Goal: Transaction & Acquisition: Purchase product/service

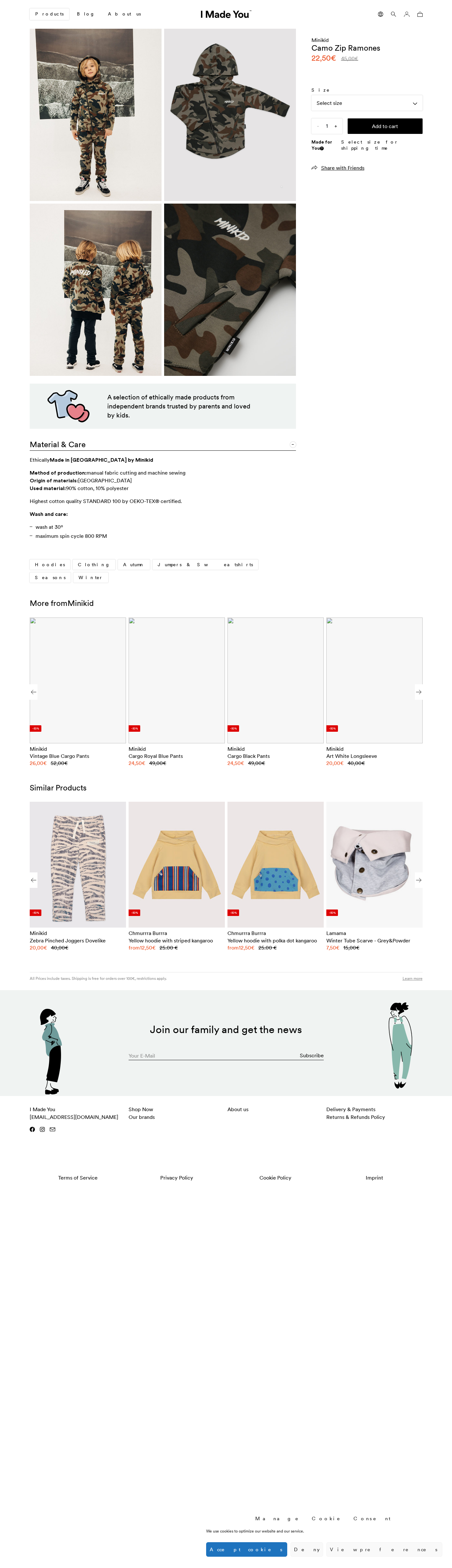
scroll to position [0, 395]
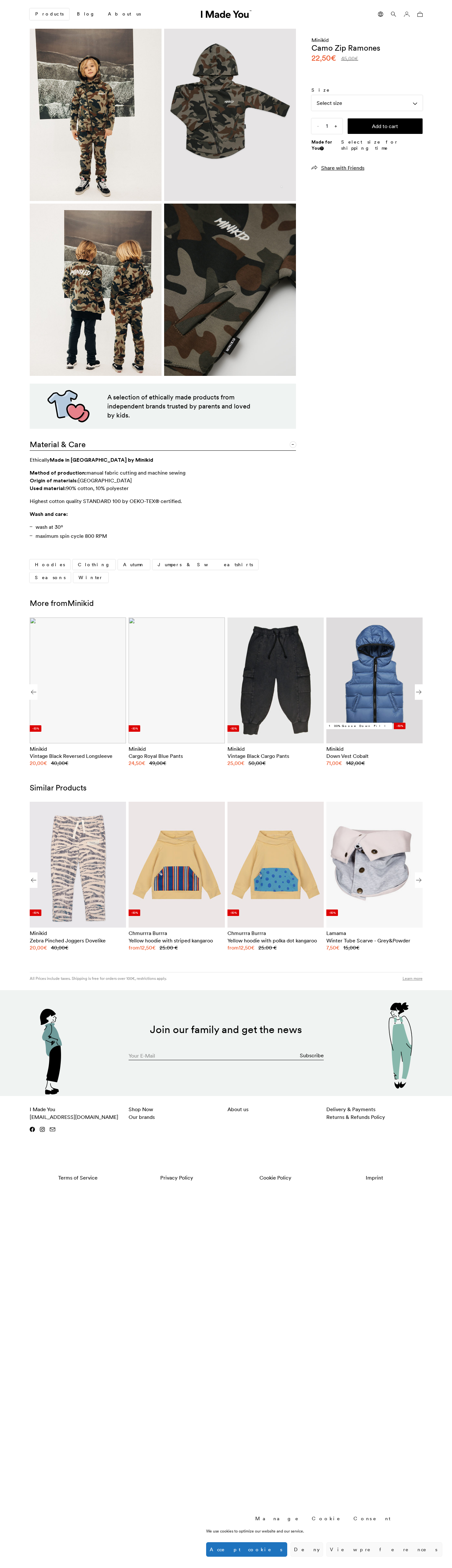
scroll to position [0, 395]
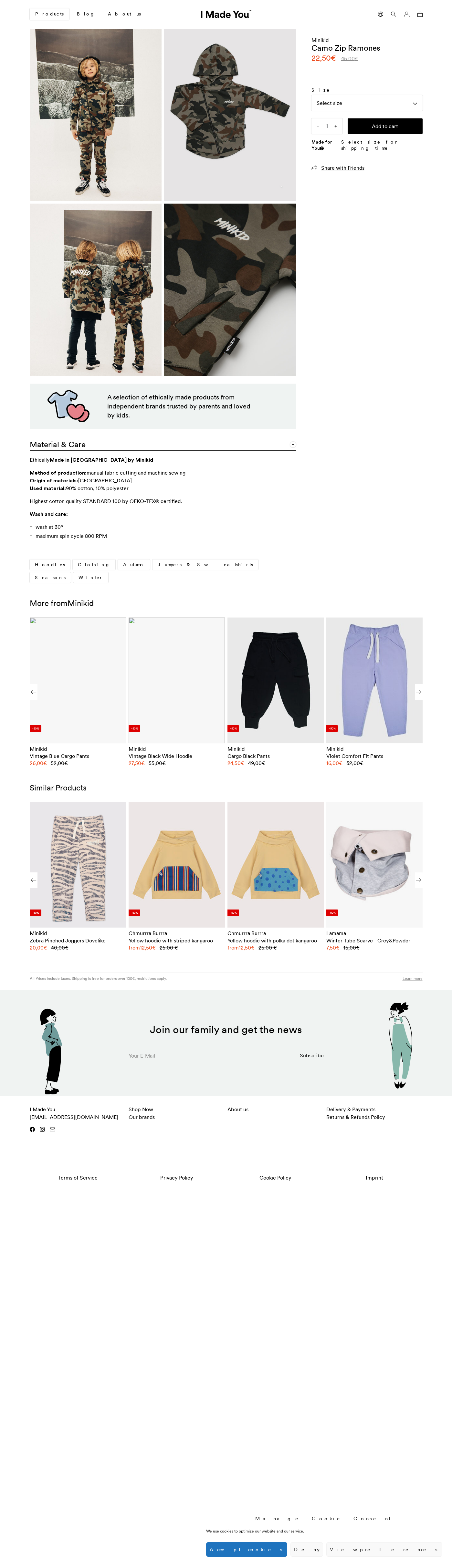
scroll to position [0, 395]
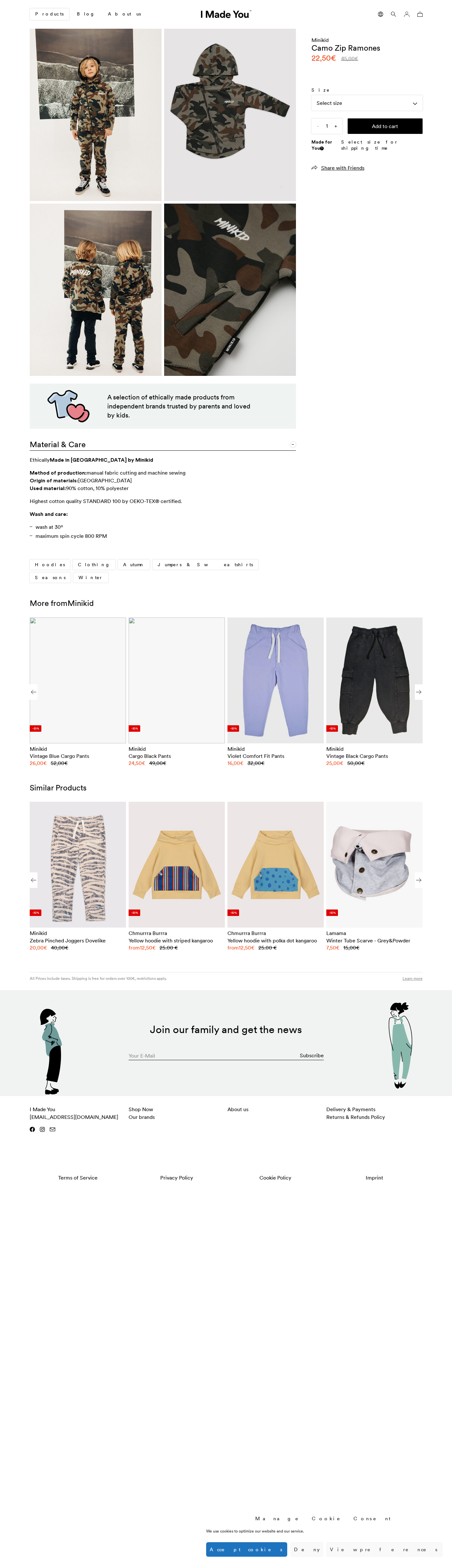
scroll to position [0, 395]
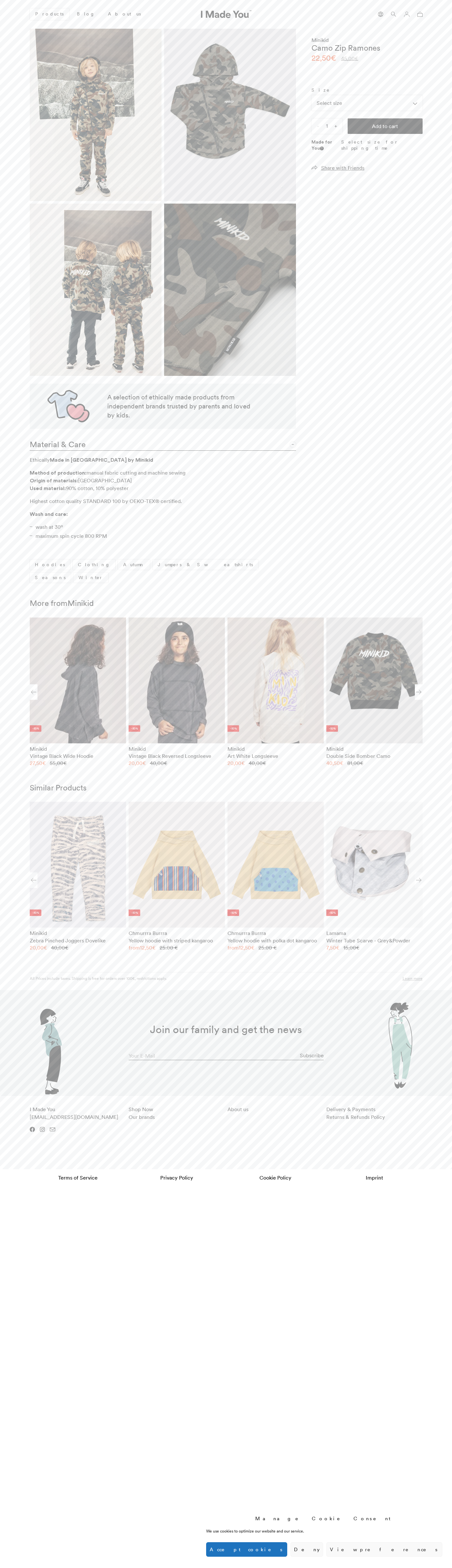
click at [287, 1550] on button "Accept cookies" at bounding box center [246, 1550] width 81 height 15
click at [385, 126] on button "Add to cart" at bounding box center [384, 126] width 75 height 15
click at [420, 14] on icon at bounding box center [420, 14] width 5 height 5
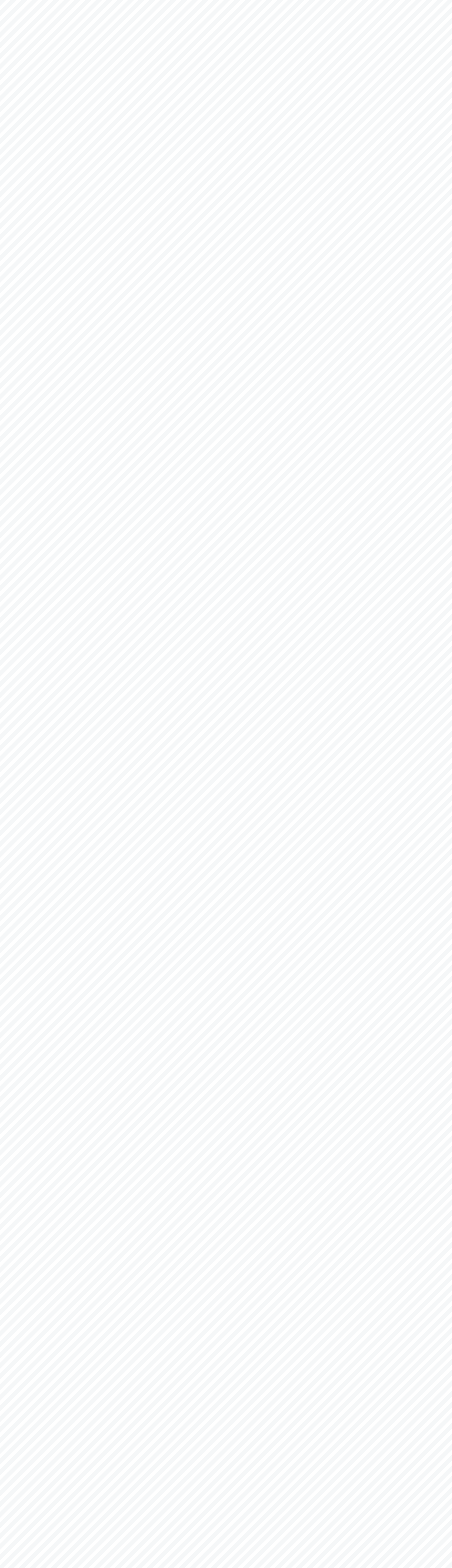
click at [392, 0] on html "Manage Cookie Consent We use cookies to optimize our website and our service. F…" at bounding box center [226, 0] width 452 height 0
click at [420, 0] on html "Manage Cookie Consent We use cookies to optimize our website and our service. F…" at bounding box center [226, 0] width 452 height 0
click at [4, 0] on html "Manage Cookie Consent We use cookies to optimize our website and our service. F…" at bounding box center [226, 0] width 452 height 0
click at [3, 0] on html "Manage Cookie Consent We use cookies to optimize our website and our service. F…" at bounding box center [226, 0] width 452 height 0
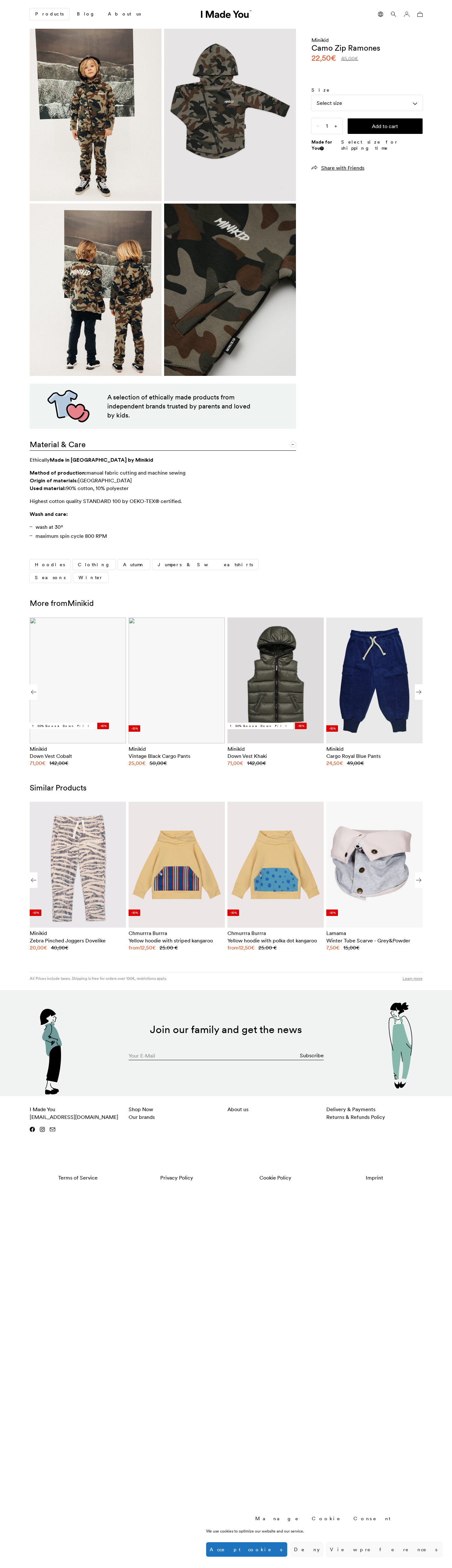
scroll to position [0, 395]
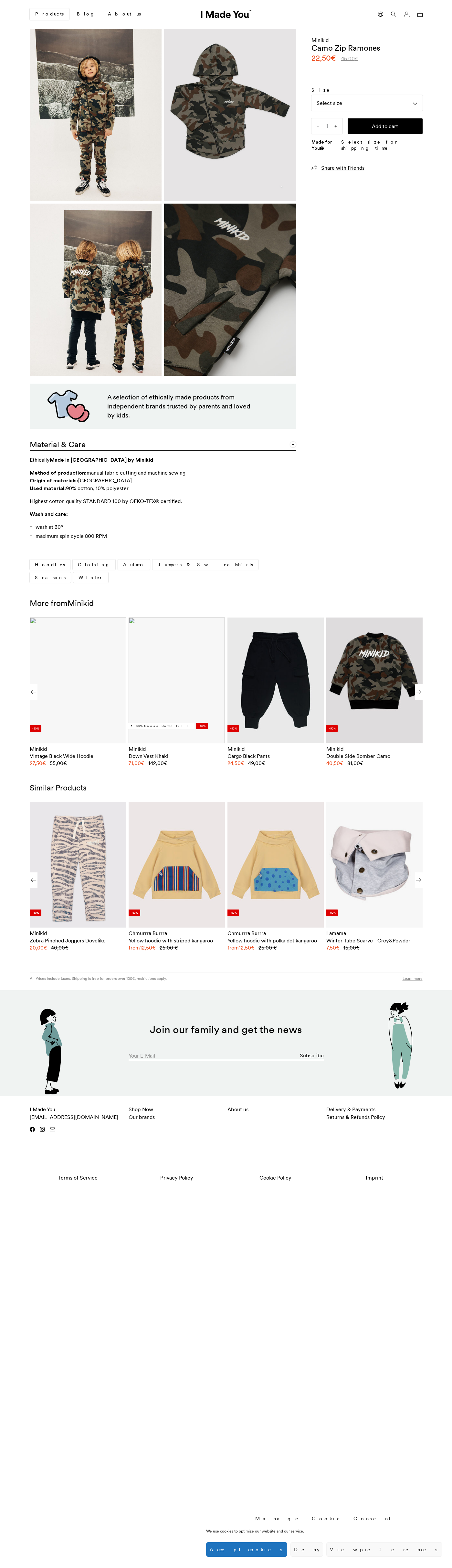
scroll to position [0, 395]
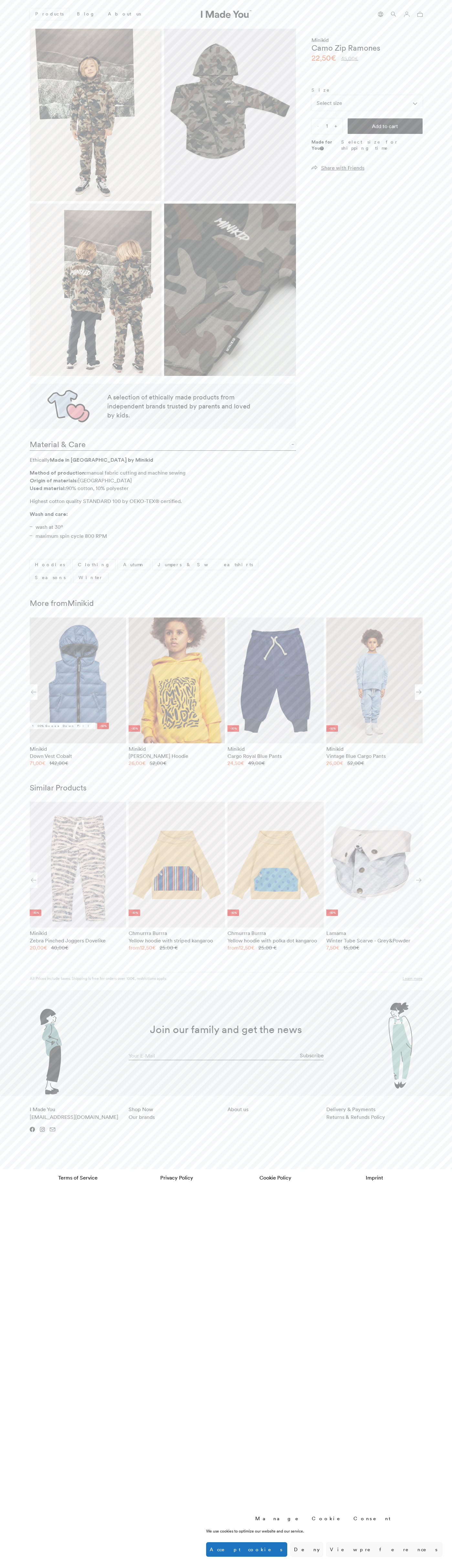
click at [287, 1550] on button "Accept cookies" at bounding box center [246, 1550] width 81 height 15
click at [367, 91] on label "Size" at bounding box center [367, 90] width 111 height 7
click at [0, 0] on select "Select size" at bounding box center [0, 0] width 0 height 0
click at [327, 126] on input "1" at bounding box center [327, 126] width 31 height 15
click at [385, 126] on button "Add to cart" at bounding box center [384, 126] width 75 height 15
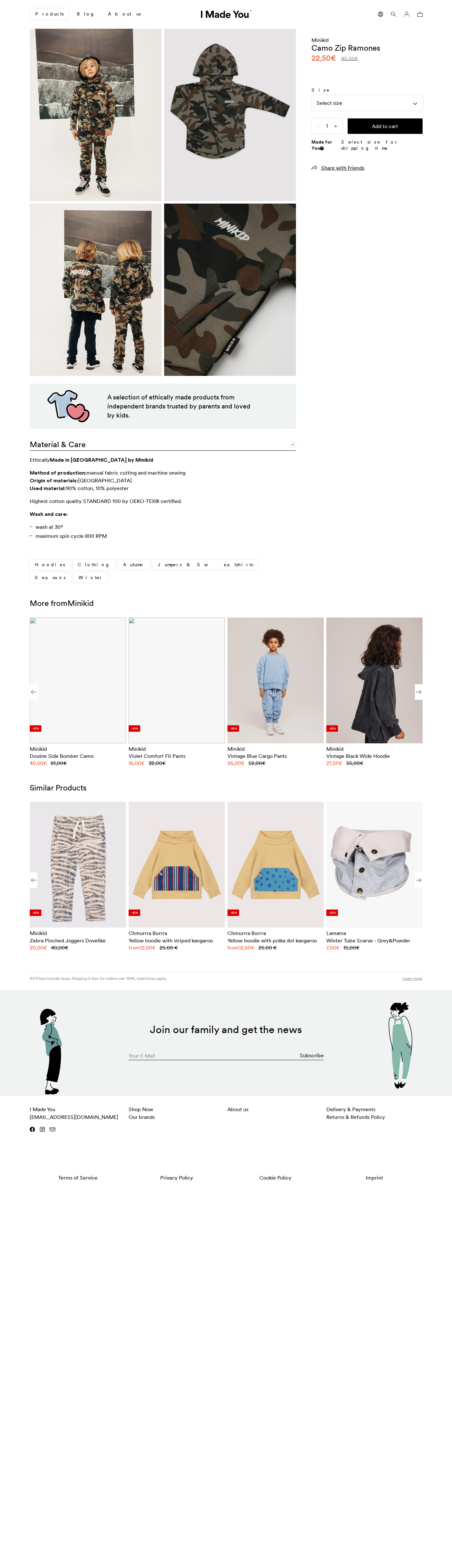
scroll to position [0, 395]
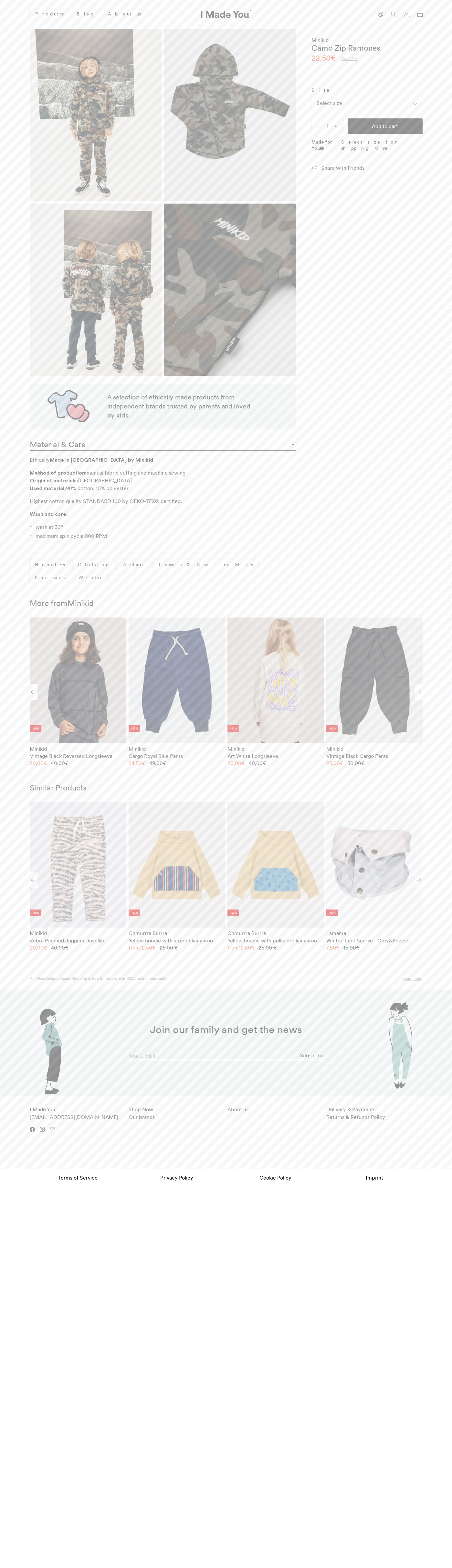
click at [420, 14] on icon at bounding box center [420, 14] width 5 height 5
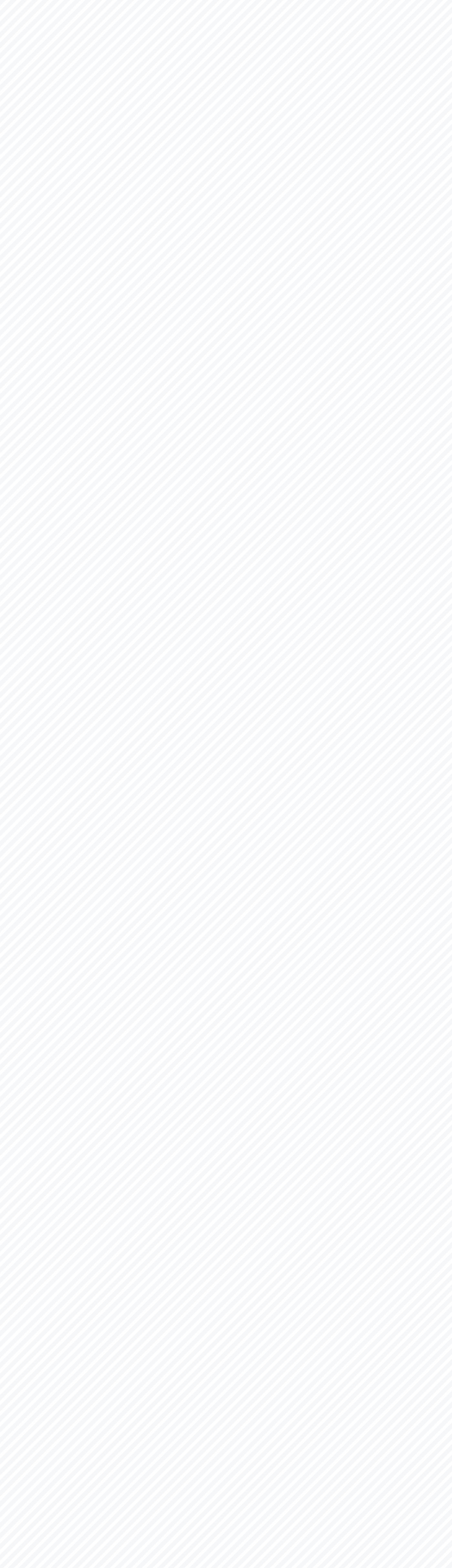
click at [57, 0] on html "Manage Cookie Consent We use cookies to optimize our website and our service. F…" at bounding box center [226, 0] width 452 height 0
click at [428, 0] on html "Manage Cookie Consent We use cookies to optimize our website and our service. F…" at bounding box center [226, 0] width 452 height 0
click at [169, 0] on html "Manage Cookie Consent We use cookies to optimize our website and our service. F…" at bounding box center [226, 0] width 452 height 0
click at [5, 0] on html "Manage Cookie Consent We use cookies to optimize our website and our service. F…" at bounding box center [226, 0] width 452 height 0
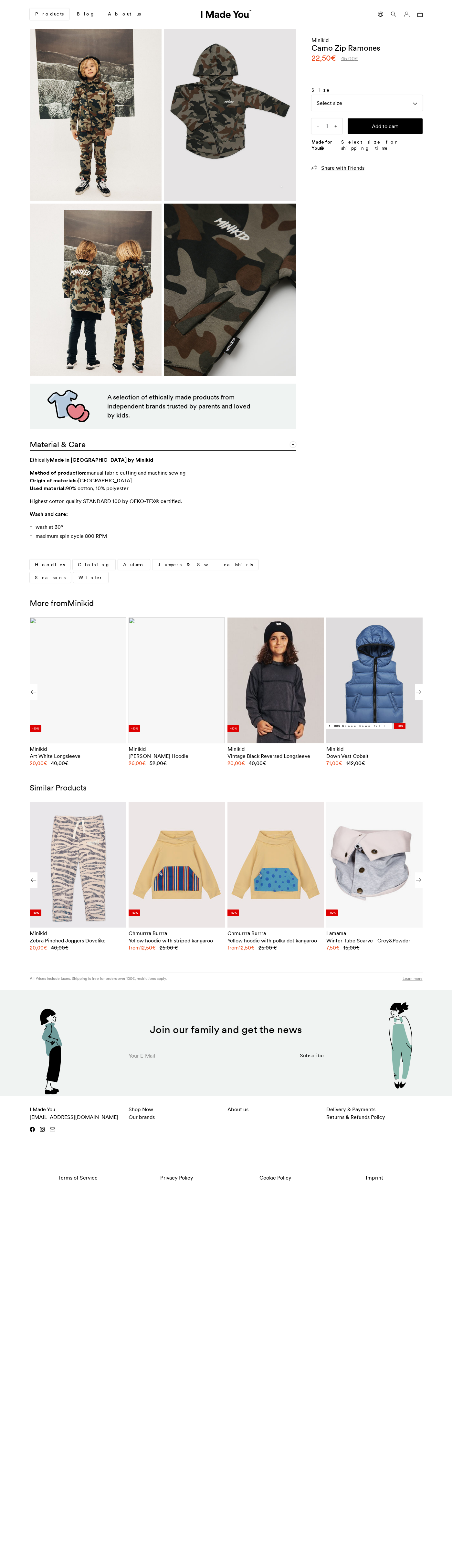
scroll to position [0, 395]
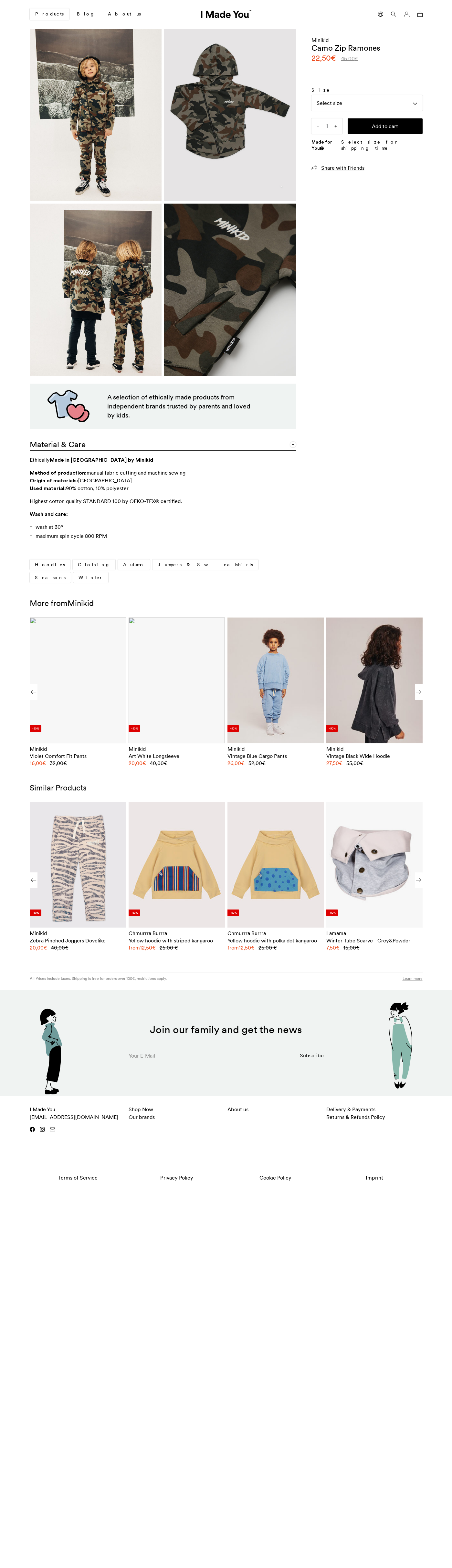
scroll to position [0, 395]
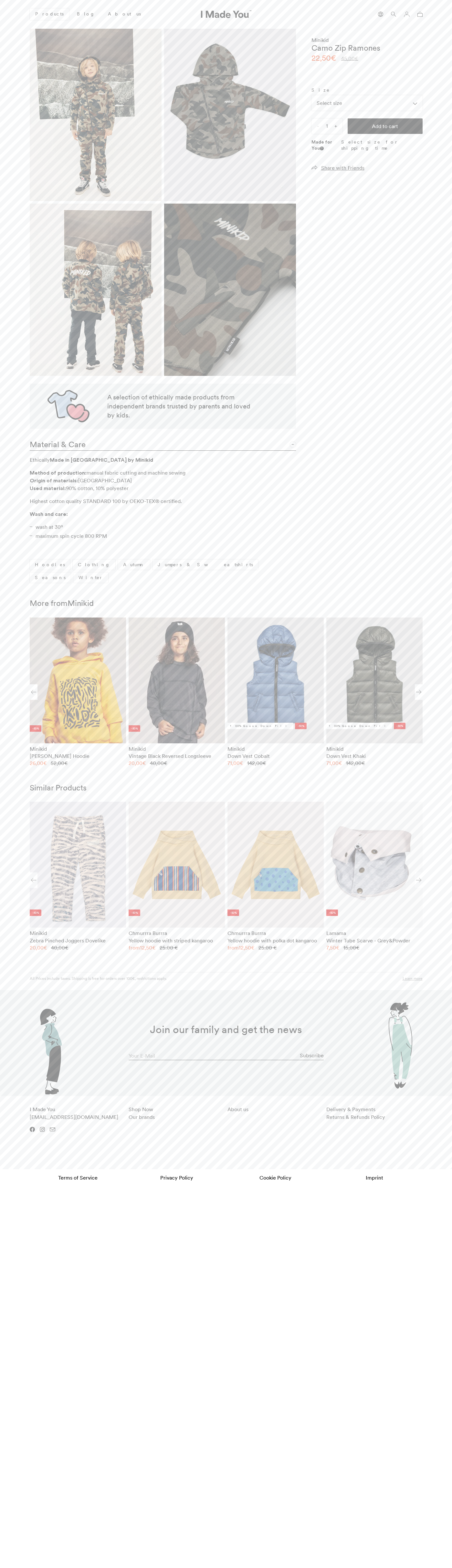
click at [418, 14] on icon at bounding box center [420, 14] width 5 height 5
